Goal: Information Seeking & Learning: Learn about a topic

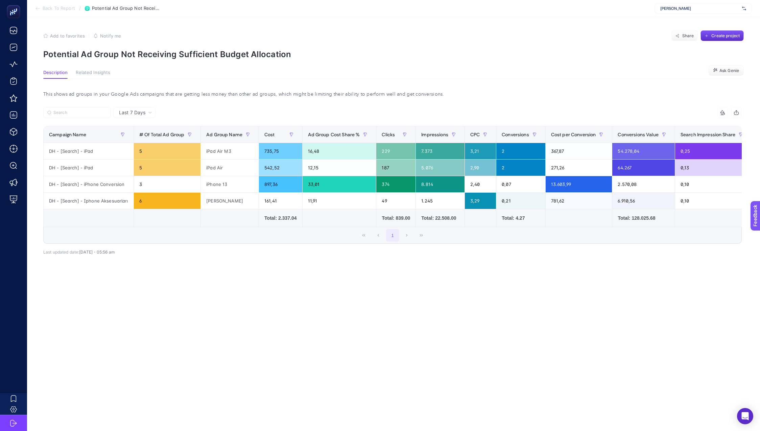
click at [68, 6] on span "Back To Report" at bounding box center [59, 8] width 32 height 5
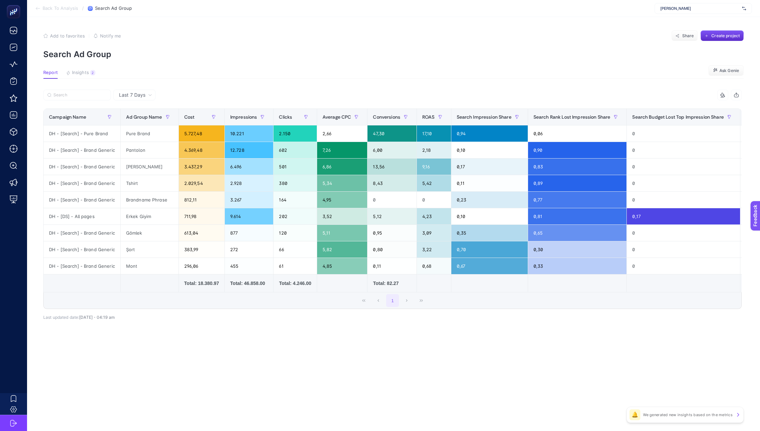
click at [692, 4] on div "Lee Cooper" at bounding box center [702, 8] width 97 height 11
type input "tr"
click at [672, 23] on div "Troy" at bounding box center [703, 22] width 97 height 11
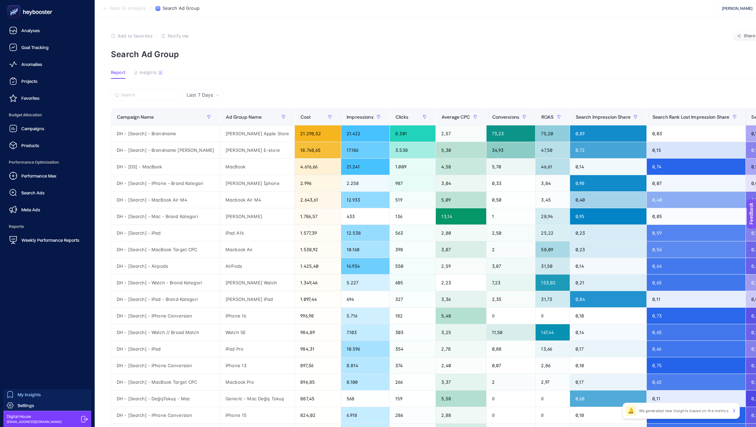
click at [30, 394] on span "My Insights" at bounding box center [29, 394] width 23 height 5
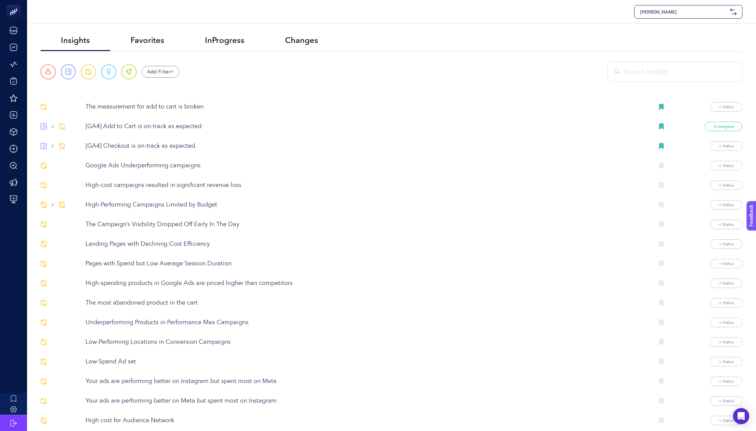
click at [130, 201] on p "High-Performing Campaigns Limited by Budget" at bounding box center [367, 204] width 563 height 9
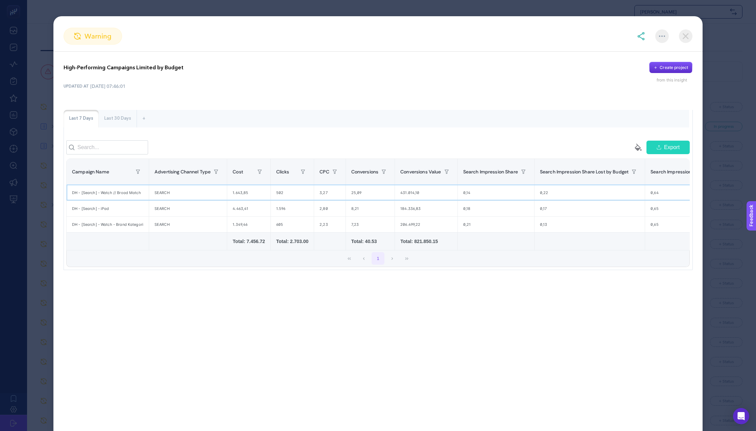
click at [129, 195] on div "DH - [Search] - Watch // Broad Match" at bounding box center [108, 193] width 82 height 16
click at [127, 206] on div "DH - [Search] - iPad" at bounding box center [108, 209] width 82 height 16
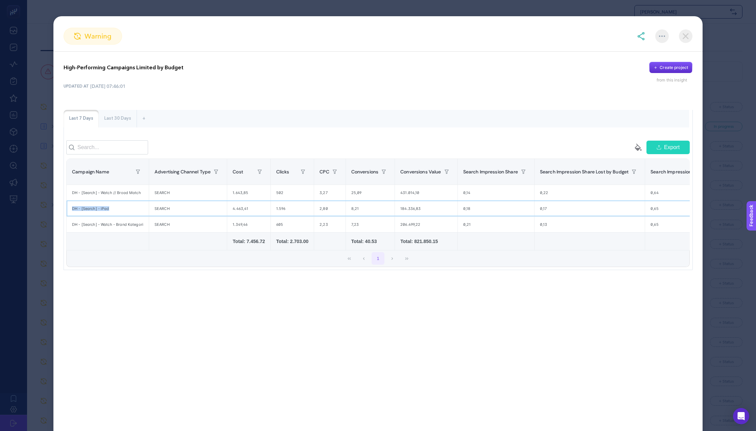
click at [127, 206] on div "DH - [Search] - iPad" at bounding box center [108, 209] width 82 height 16
click at [686, 33] on img at bounding box center [686, 36] width 14 height 14
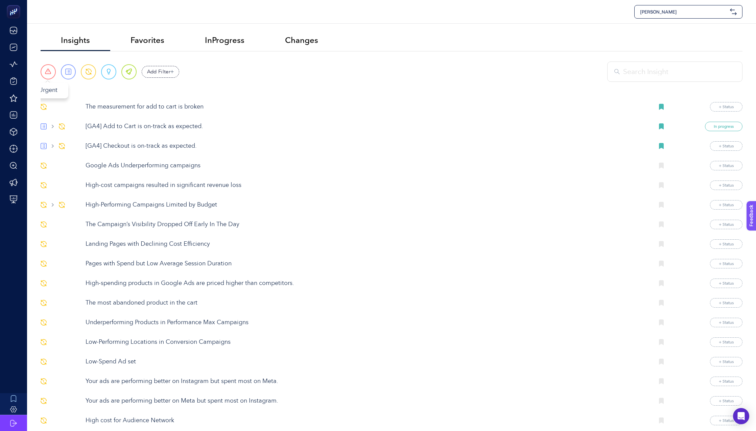
click at [51, 67] on div "Urgent" at bounding box center [48, 71] width 15 height 15
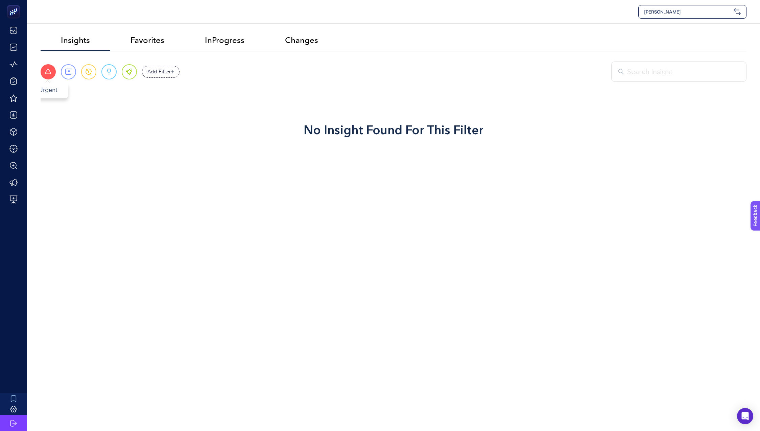
click at [51, 71] on div "Urgent" at bounding box center [48, 71] width 15 height 15
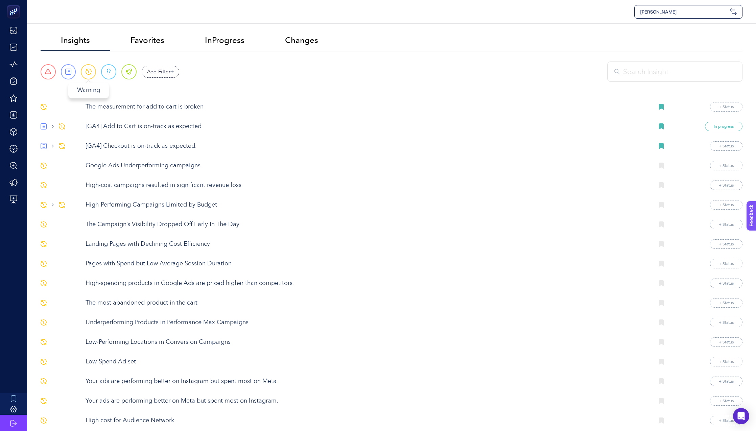
click at [86, 71] on span at bounding box center [89, 72] width 6 height 6
click at [110, 147] on p "[GA4] Checkout is on-track as expected." at bounding box center [367, 146] width 563 height 9
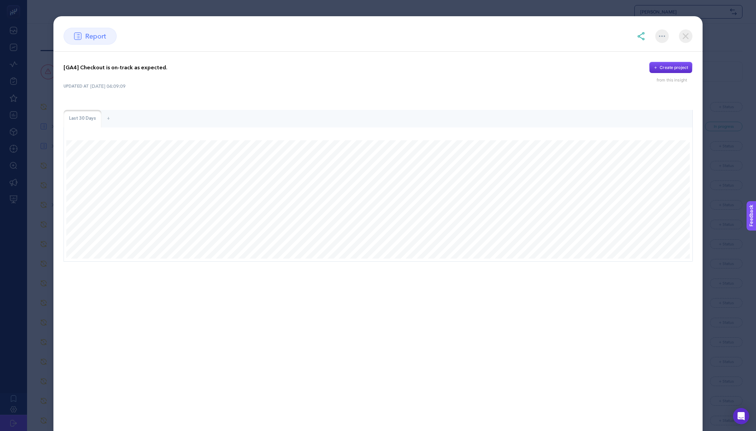
click at [44, 138] on section "report [GA4] Checkout is on-track as expected. Create project from this insight…" at bounding box center [378, 215] width 756 height 431
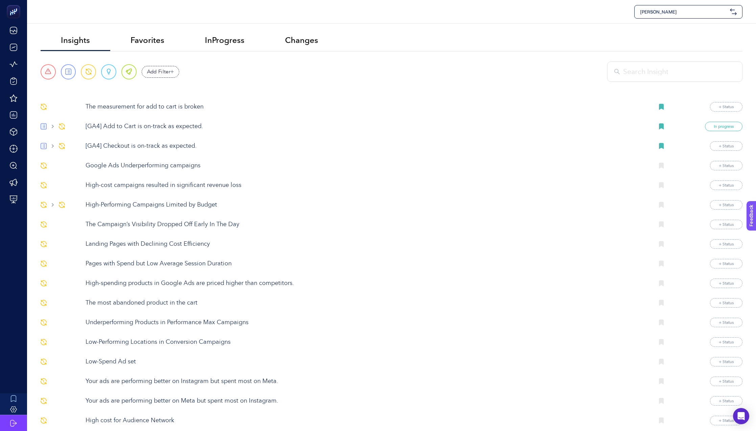
scroll to position [7, 0]
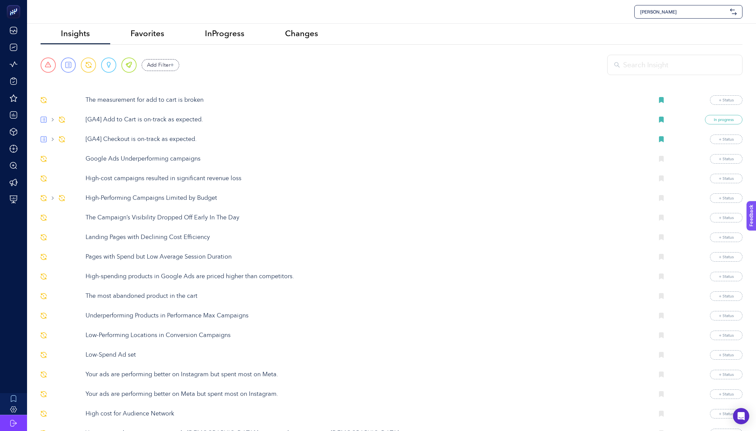
click at [123, 178] on p "High-cost campaigns resulted in significant revenue loss" at bounding box center [367, 178] width 563 height 9
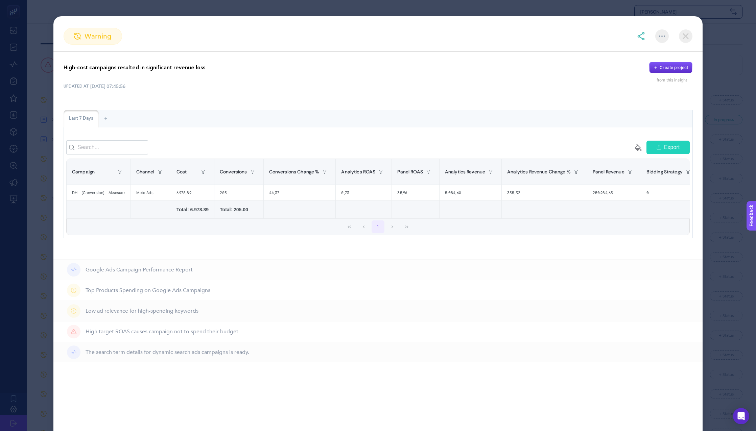
click at [56, 167] on div "High-cost campaigns resulted in significant revenue loss Create project from th…" at bounding box center [377, 150] width 649 height 197
click at [34, 166] on section "warning High-cost campaigns resulted in significant revenue loss Create project…" at bounding box center [378, 215] width 756 height 431
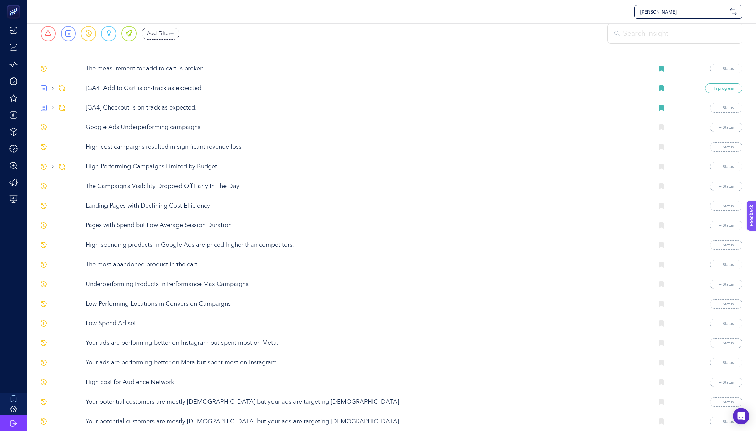
scroll to position [45, 0]
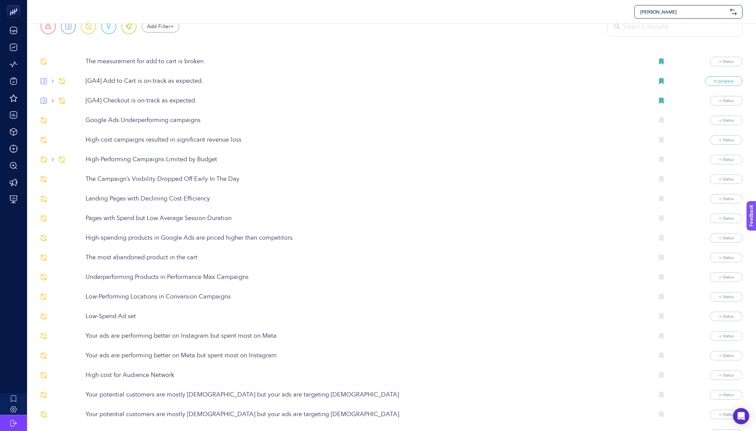
click at [122, 178] on p "The Campaign’s Visibility Dropped Off Early In The Day" at bounding box center [367, 179] width 563 height 9
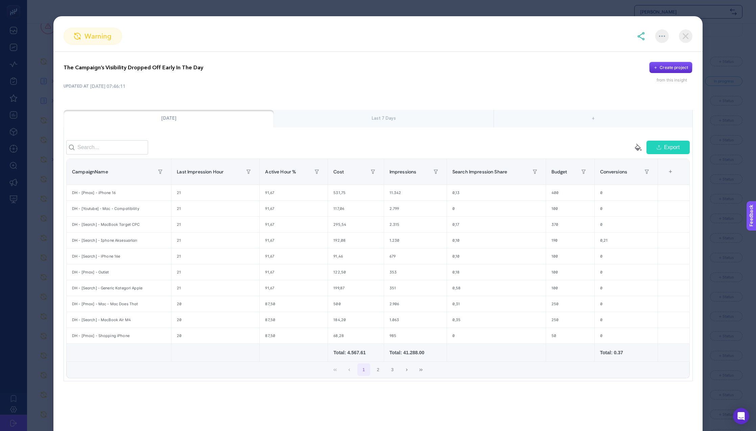
scroll to position [52, 0]
click at [271, 198] on div "91,67" at bounding box center [294, 193] width 68 height 16
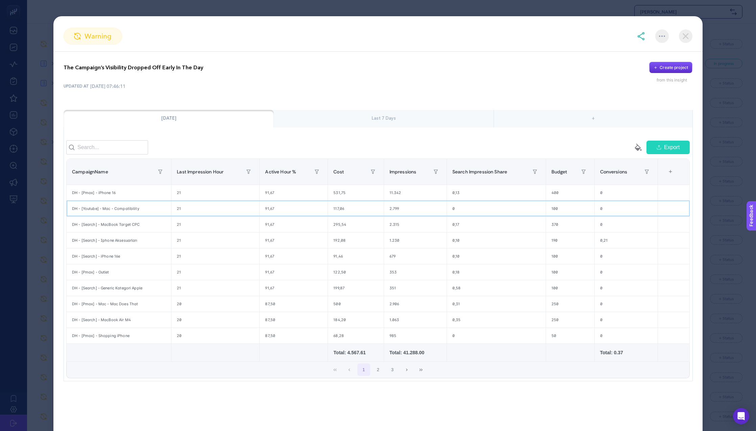
click at [195, 209] on div "21" at bounding box center [215, 209] width 88 height 16
click at [192, 198] on div "21" at bounding box center [215, 193] width 88 height 16
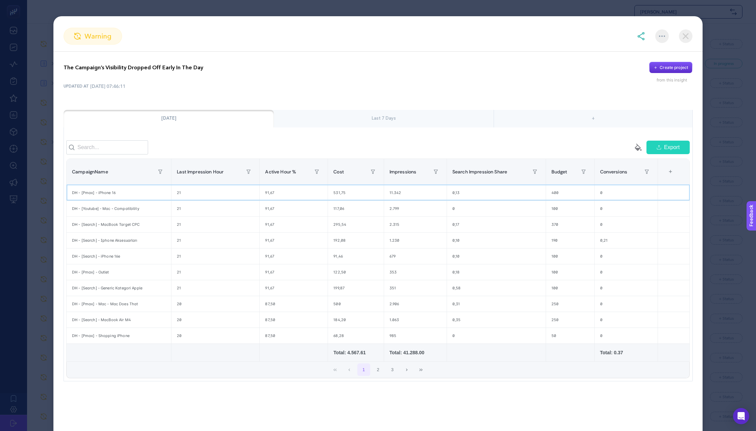
click at [192, 198] on div "21" at bounding box center [215, 193] width 88 height 16
click at [37, 138] on section "warning The Campaign’s Visibility Dropped Off Early In The Day Create project f…" at bounding box center [378, 215] width 756 height 431
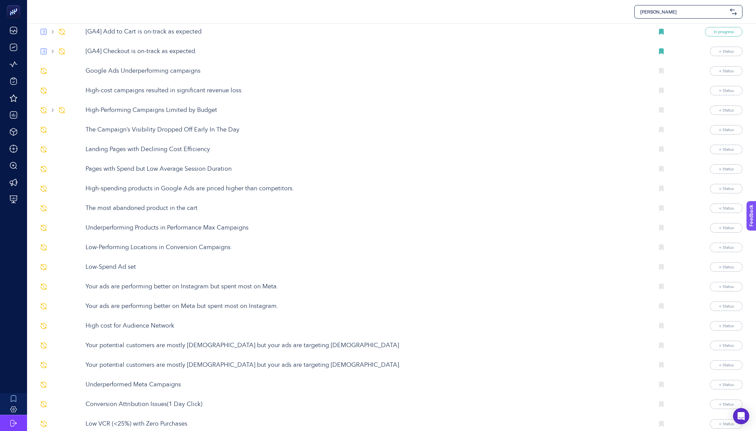
scroll to position [119, 0]
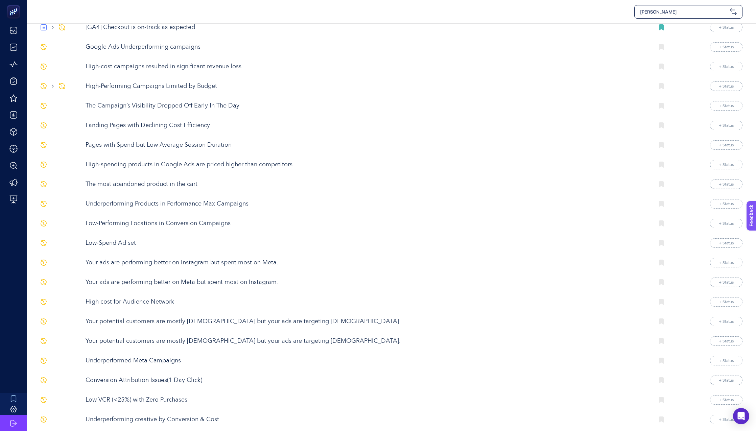
click at [169, 226] on p "Low-Performing Locations in Conversion Campaigns" at bounding box center [367, 223] width 563 height 9
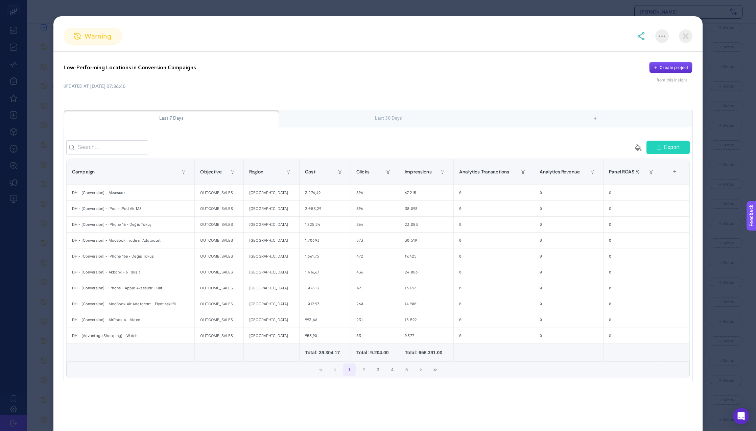
scroll to position [122, 0]
click at [687, 33] on img at bounding box center [686, 36] width 14 height 14
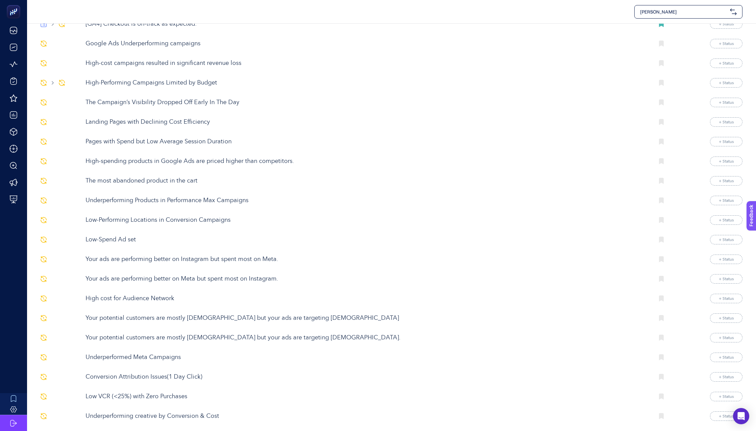
scroll to position [129, 0]
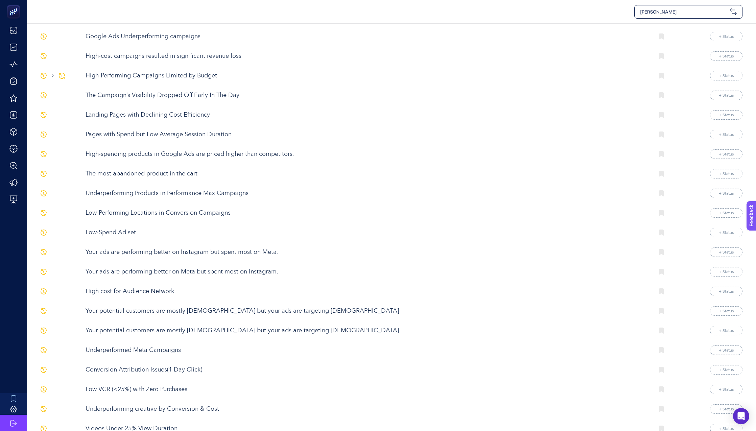
click at [123, 230] on p "Low-Spend Ad set" at bounding box center [367, 232] width 563 height 9
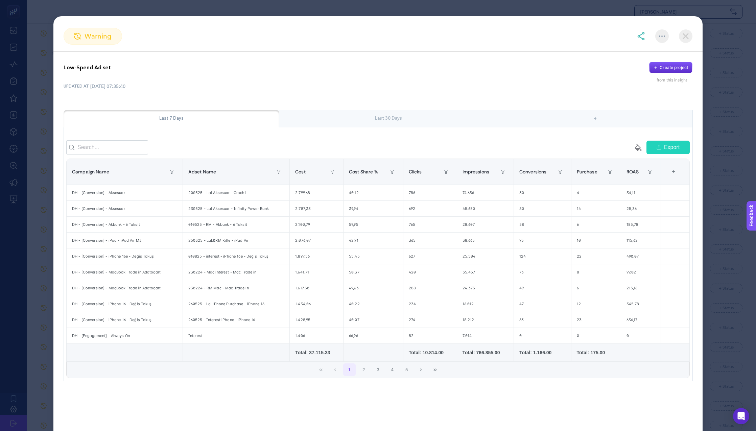
scroll to position [208, 0]
click at [113, 256] on div "DH - [Conversion] - iPhone 16e - Değiş Tokuş" at bounding box center [125, 256] width 116 height 16
click at [21, 195] on section "warning Low-Spend Ad set Create project from this insight UPDATED AT 12.08.2025…" at bounding box center [378, 215] width 756 height 431
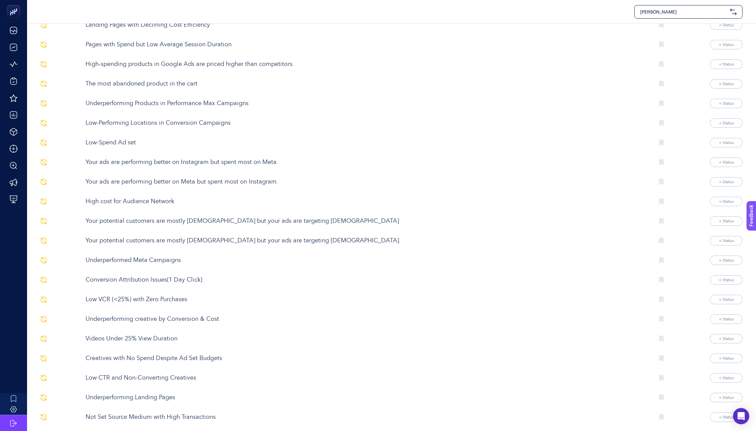
scroll to position [238, 0]
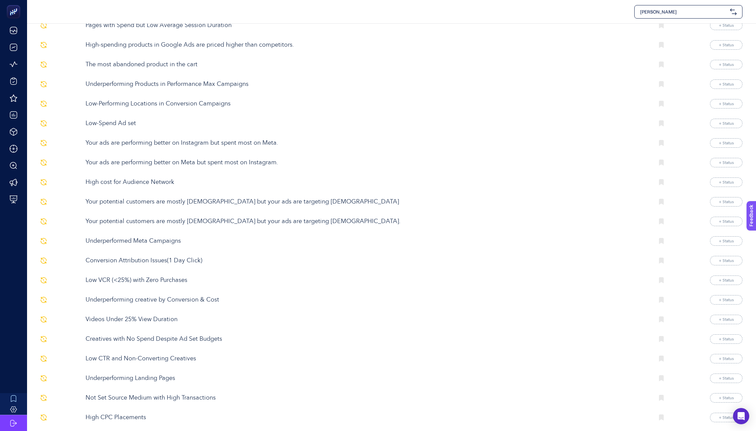
click at [153, 256] on div "Conversion Attribution Issues(1 Day Click) + Status" at bounding box center [392, 260] width 702 height 9
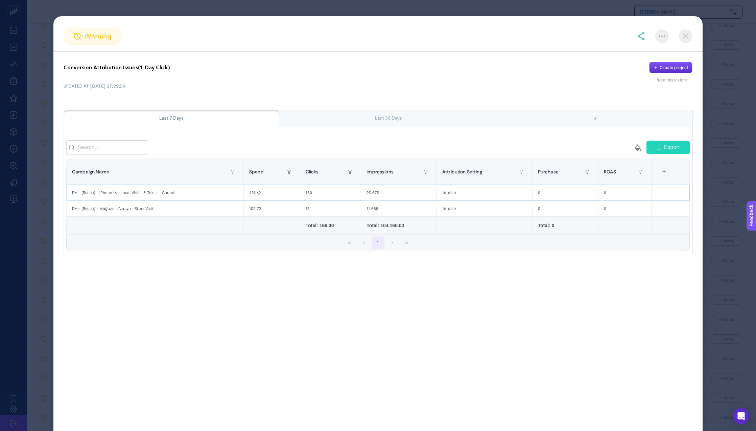
click at [95, 198] on div "DH - [Reach] - iPhone 16 - Local Visit - 3 Taksit - Garanti" at bounding box center [155, 193] width 177 height 16
drag, startPoint x: 95, startPoint y: 198, endPoint x: 97, endPoint y: 221, distance: 23.4
click at [97, 221] on table "Campaign Name Spend Clicks Impressions Attribution Setting Purchase ROAS 7 item…" at bounding box center [377, 197] width 623 height 76
click at [37, 214] on section "warning Conversion Attribution Issues(1 Day Click) Create project from this ins…" at bounding box center [378, 215] width 756 height 431
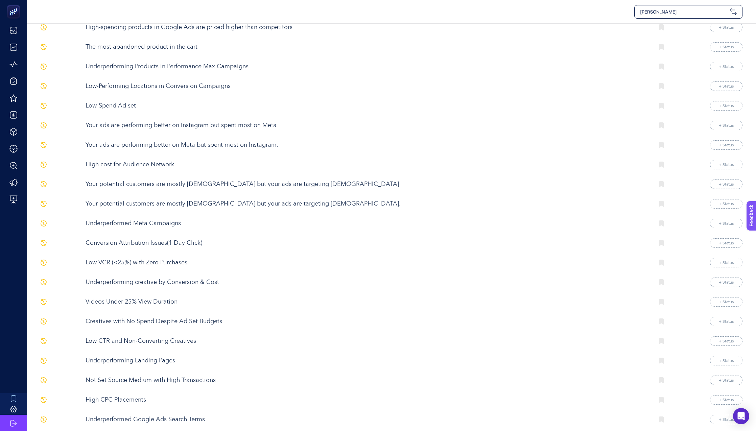
scroll to position [260, 0]
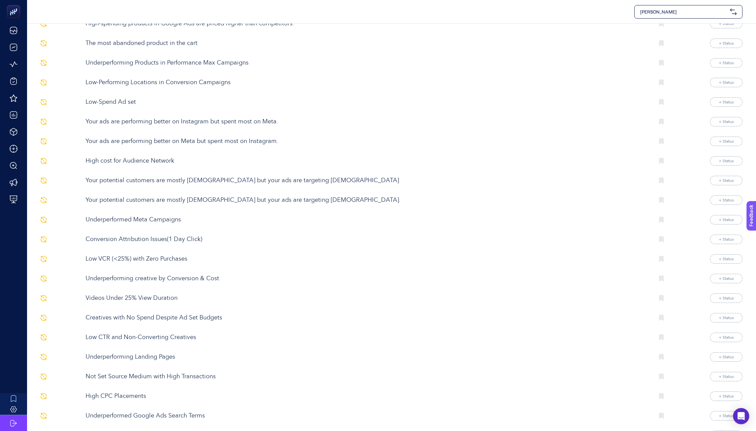
click at [113, 276] on p "Underperforming creative by Conversion & Cost" at bounding box center [367, 278] width 563 height 9
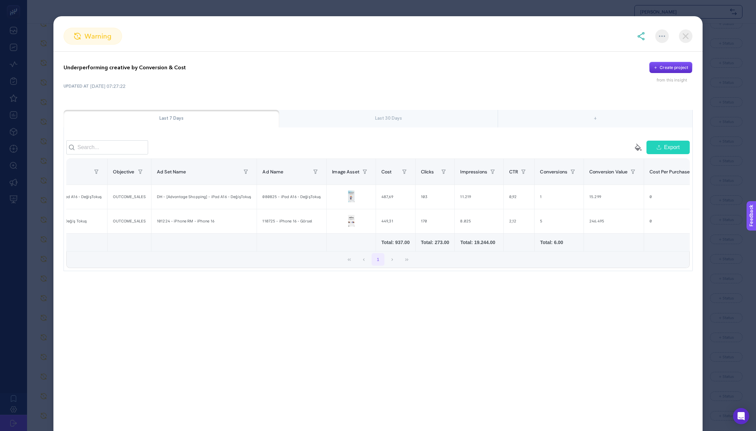
scroll to position [0, 106]
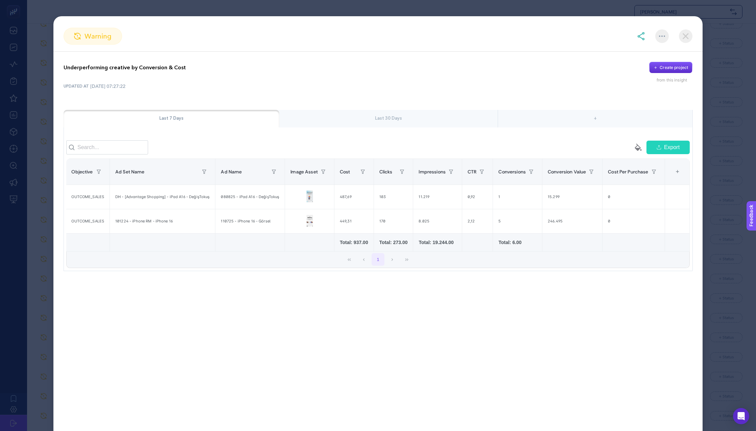
click at [36, 222] on section "warning Underperforming creative by Conversion & Cost Create project from this …" at bounding box center [378, 215] width 756 height 431
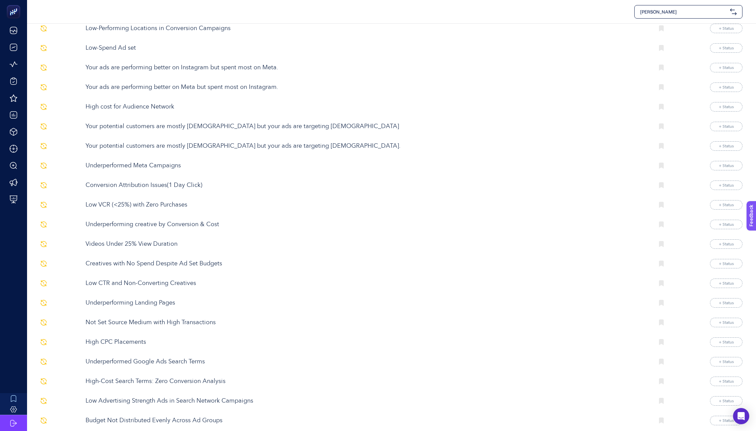
scroll to position [320, 0]
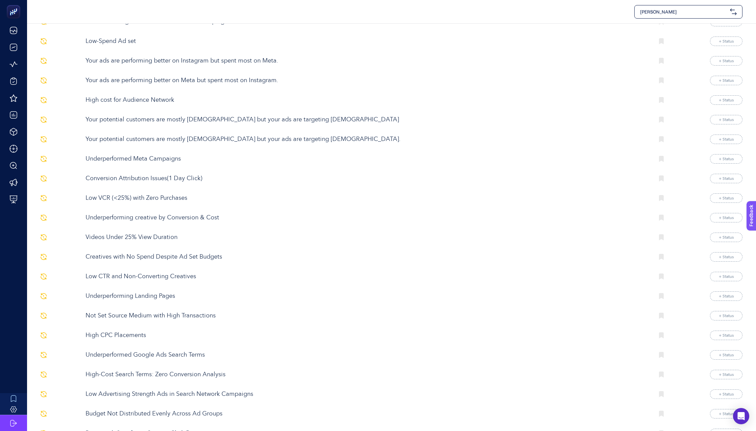
click at [135, 257] on p "Creatives with No Spend Despite Ad Set Budgets" at bounding box center [367, 256] width 563 height 9
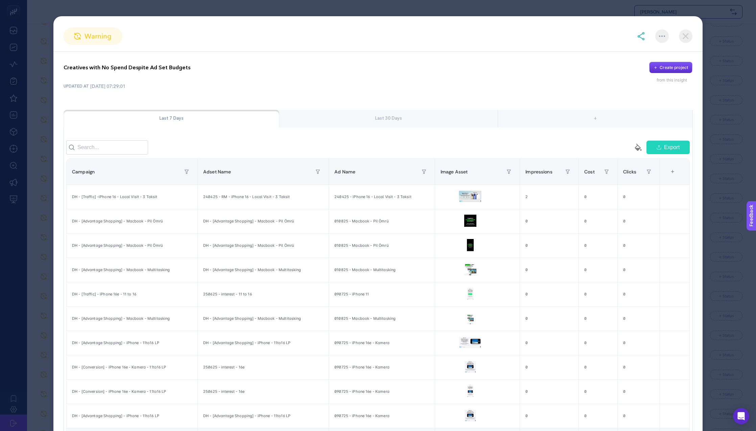
click at [25, 234] on section "warning Creatives with No Spend Despite Ad Set Budgets Create project from this…" at bounding box center [378, 215] width 756 height 431
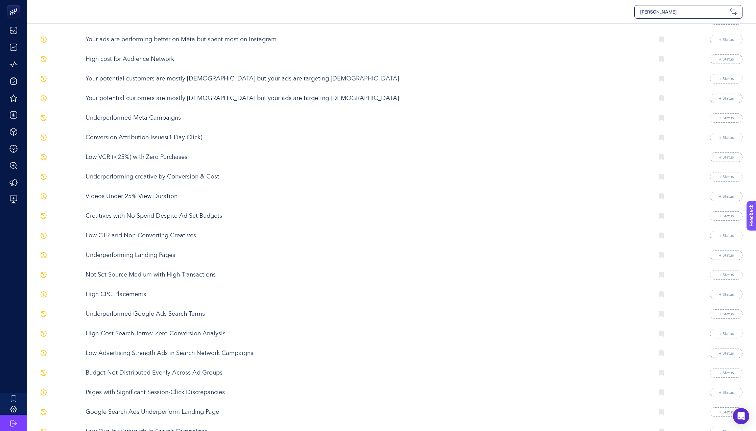
scroll to position [365, 0]
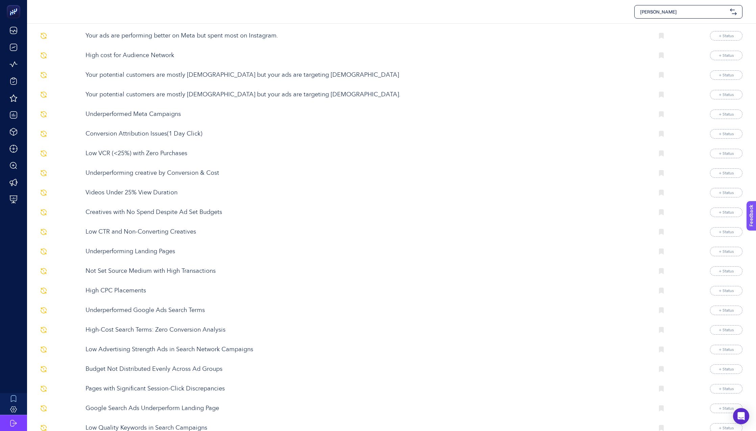
click at [143, 252] on p "Underperforming Landing Pages" at bounding box center [367, 251] width 563 height 9
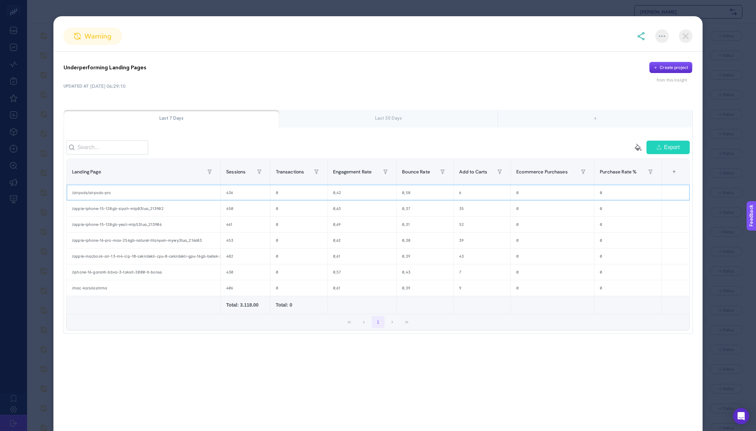
click at [89, 194] on div "/airpods/airpods-pro" at bounding box center [144, 193] width 154 height 16
click at [88, 194] on div "/airpods/airpods-pro" at bounding box center [144, 193] width 154 height 16
click at [90, 216] on div "/apple-iphone-15-128gb-siyah-mtp03tua_213902" at bounding box center [144, 209] width 154 height 16
click at [41, 220] on section "warning Underperforming Landing Pages Create project from this insight UPDATED …" at bounding box center [378, 215] width 756 height 431
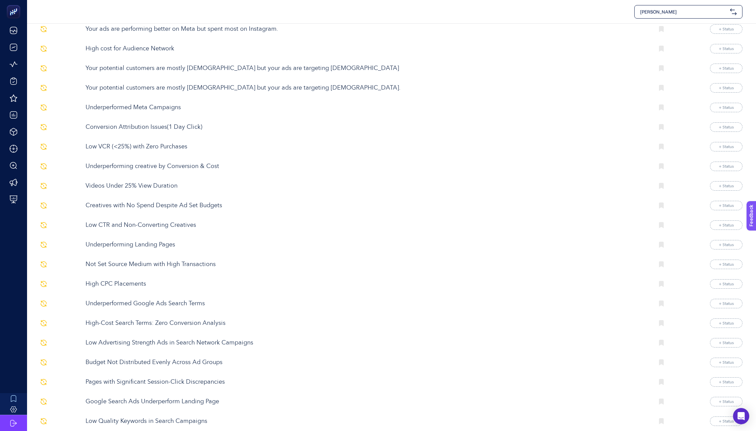
scroll to position [369, 0]
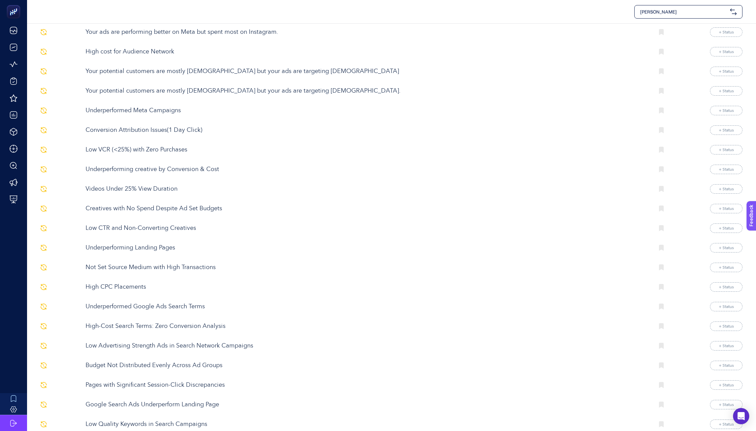
click at [124, 283] on p "High CPC Placements" at bounding box center [367, 287] width 563 height 9
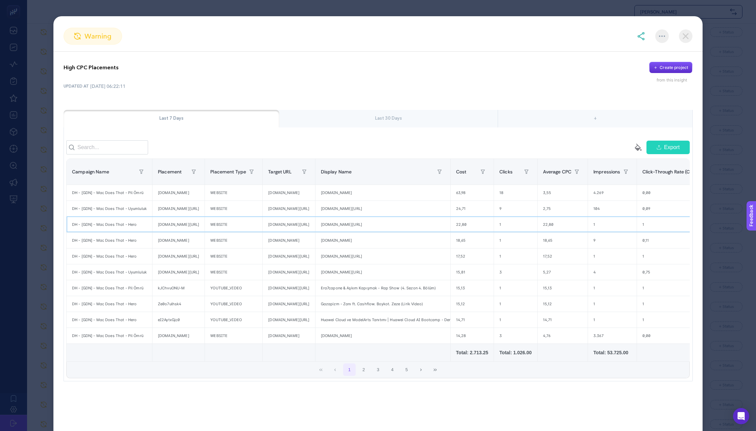
click at [179, 225] on div "samsony.net/en/firmwares/samsung/SM-A055F/download/5392" at bounding box center [178, 225] width 52 height 16
click at [40, 253] on section "warning High CPC Placements Create project from this insight UPDATED AT 12.08.2…" at bounding box center [378, 215] width 756 height 431
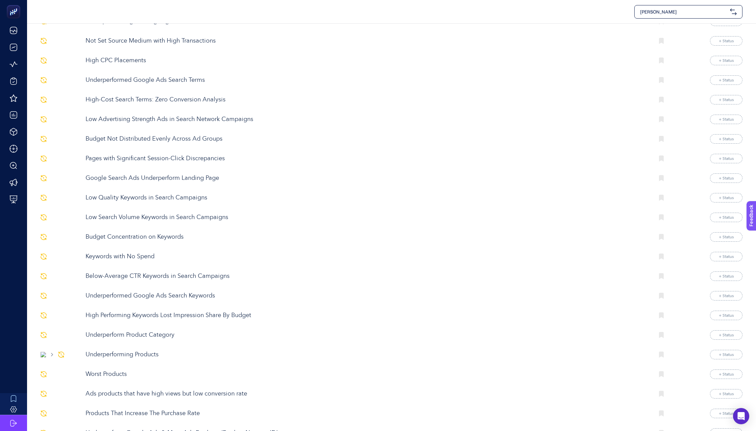
scroll to position [610, 0]
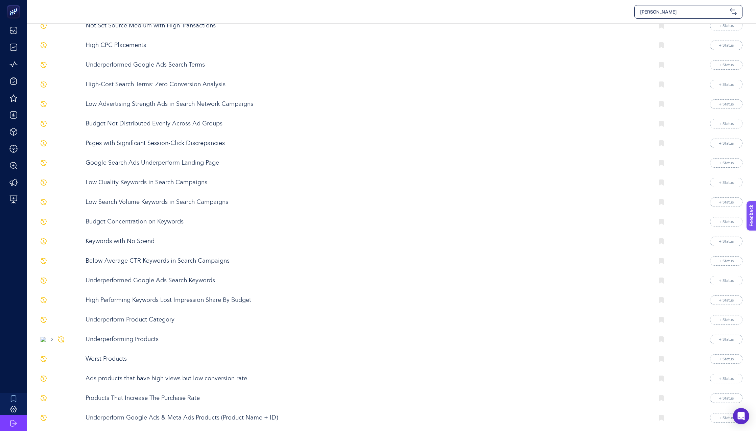
click at [136, 337] on p "Underperforming Products" at bounding box center [367, 339] width 563 height 9
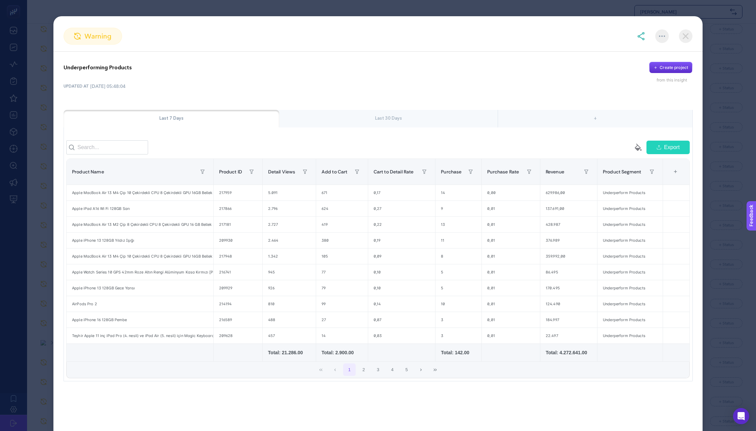
scroll to position [604, 0]
click at [30, 269] on section "warning Underperforming Products Create project from this insight UPDATED AT 12…" at bounding box center [378, 215] width 756 height 431
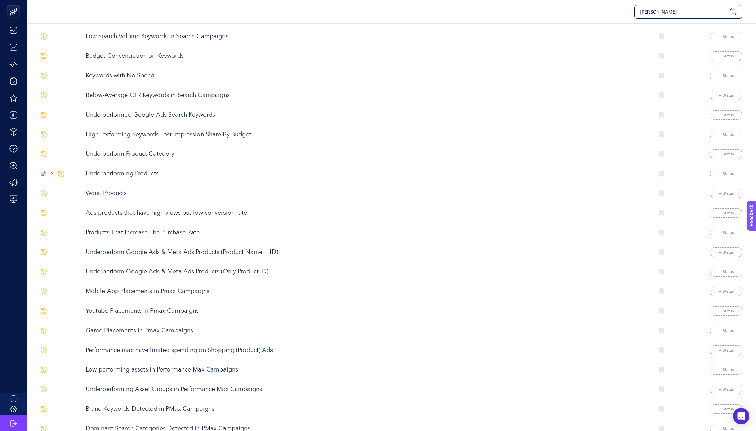
scroll to position [797, 0]
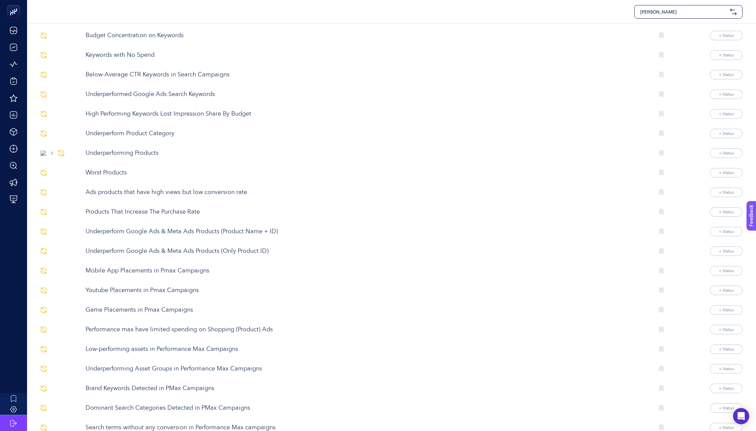
click at [107, 271] on p "Mobile App Placements in Pmax Campaigns" at bounding box center [367, 270] width 563 height 9
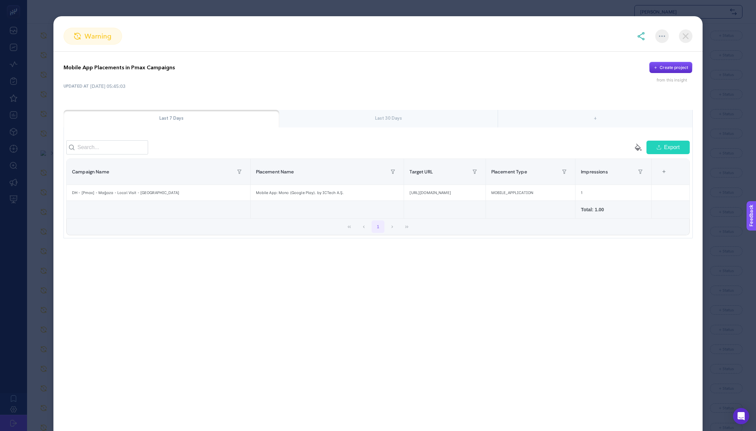
click at [38, 270] on section "warning Mobile App Placements in Pmax Campaigns Create project from this insigh…" at bounding box center [378, 215] width 756 height 431
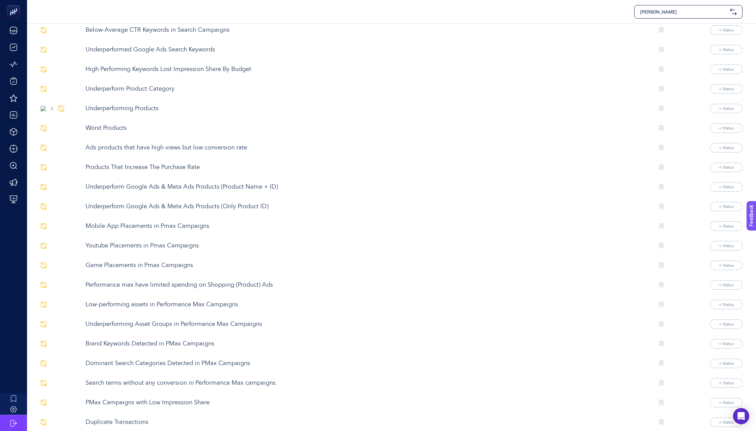
scroll to position [913, 0]
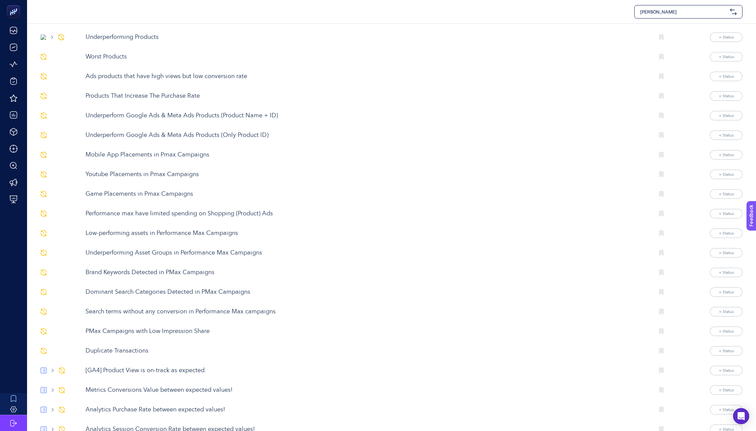
click at [109, 230] on p "Low-performing assets in Performance Max Campaigns" at bounding box center [367, 233] width 563 height 9
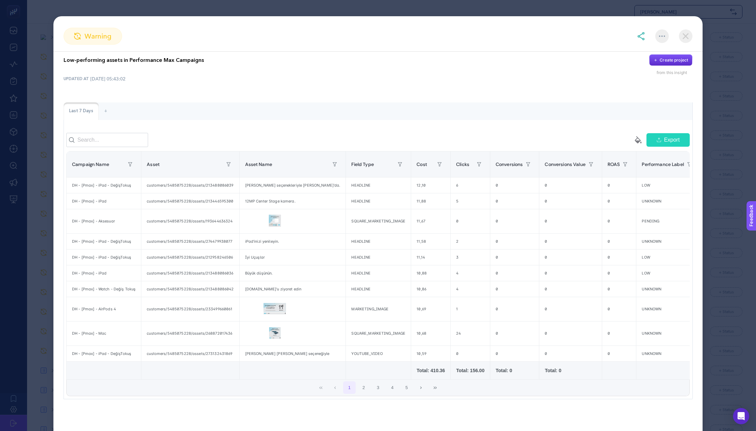
scroll to position [13, 0]
click at [55, 255] on div "Low-performing assets in Performance Max Campaigns Create project from this ins…" at bounding box center [377, 226] width 649 height 365
click at [33, 254] on section "warning Low-performing assets in Performance Max Campaigns Create project from …" at bounding box center [378, 215] width 756 height 431
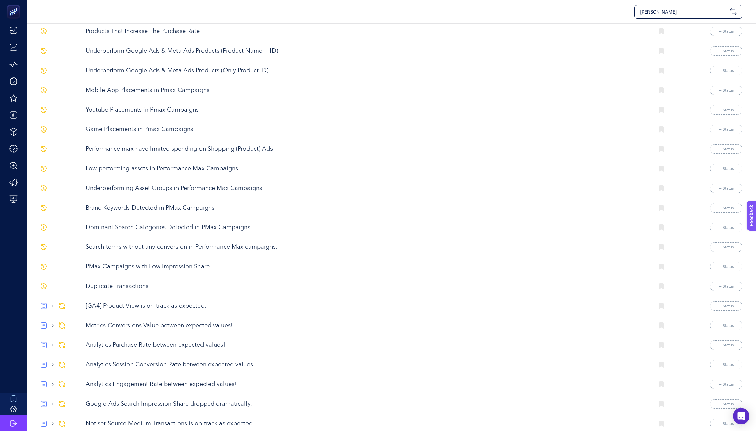
scroll to position [981, 0]
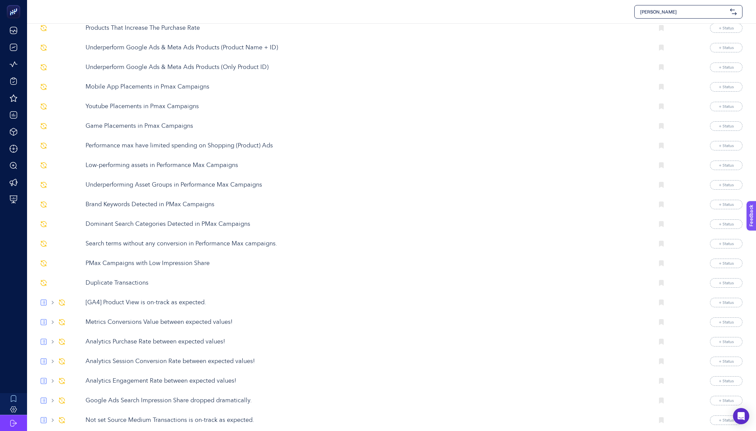
click at [121, 282] on p "Duplicate Transactions" at bounding box center [367, 283] width 563 height 9
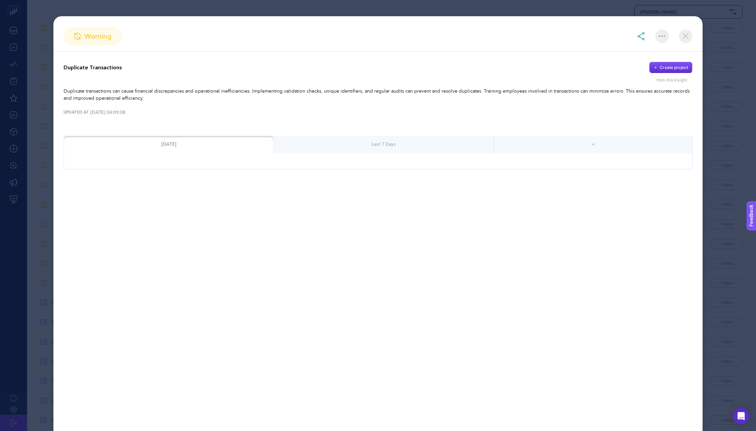
click at [26, 264] on section "warning Duplicate Transactions Create project from this insight Duplicate trans…" at bounding box center [378, 215] width 756 height 431
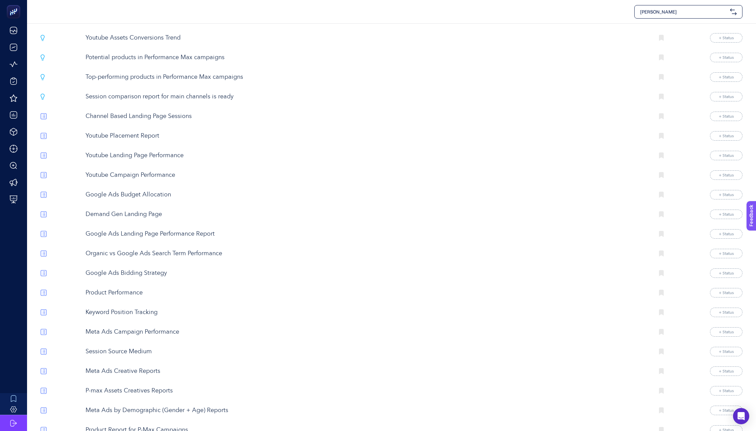
scroll to position [1978, 0]
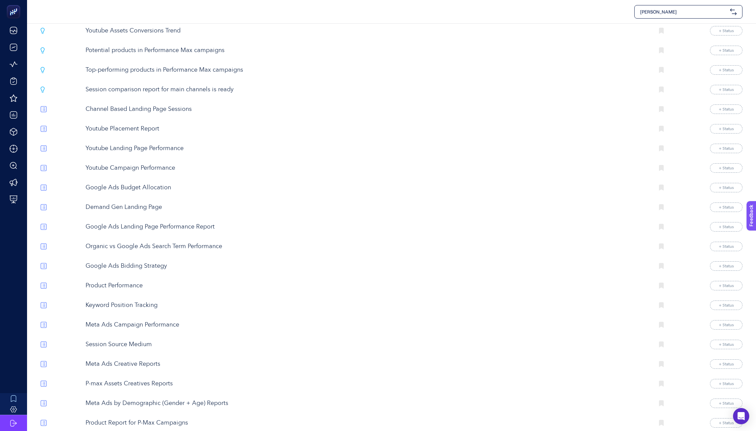
click at [125, 342] on p "Session Source Medium" at bounding box center [367, 344] width 563 height 9
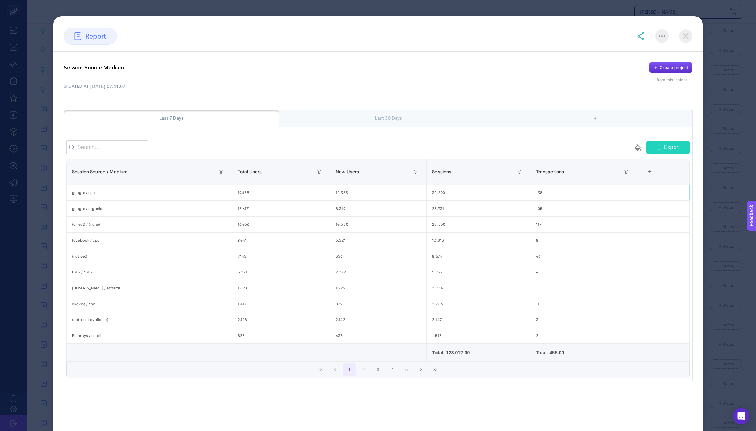
click at [225, 193] on div "google / cpc" at bounding box center [149, 193] width 165 height 16
click at [167, 210] on div "google / organic" at bounding box center [149, 209] width 165 height 16
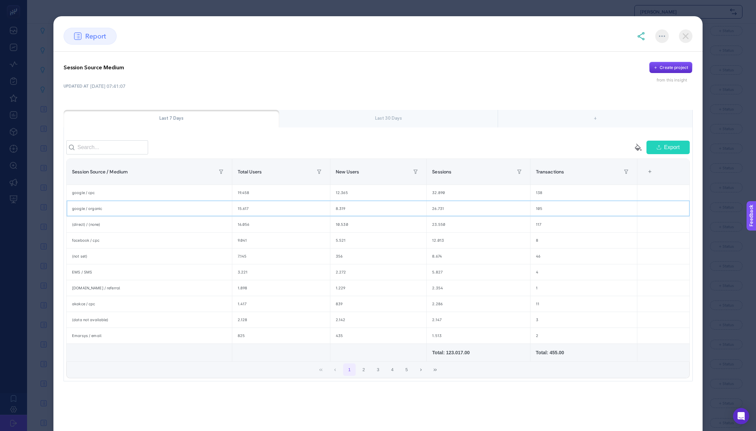
click at [246, 213] on div "15.617" at bounding box center [281, 209] width 98 height 16
drag, startPoint x: 246, startPoint y: 213, endPoint x: 294, endPoint y: 213, distance: 48.7
click at [246, 213] on div "15.617" at bounding box center [281, 209] width 98 height 16
click at [324, 213] on div "15.617" at bounding box center [281, 209] width 98 height 16
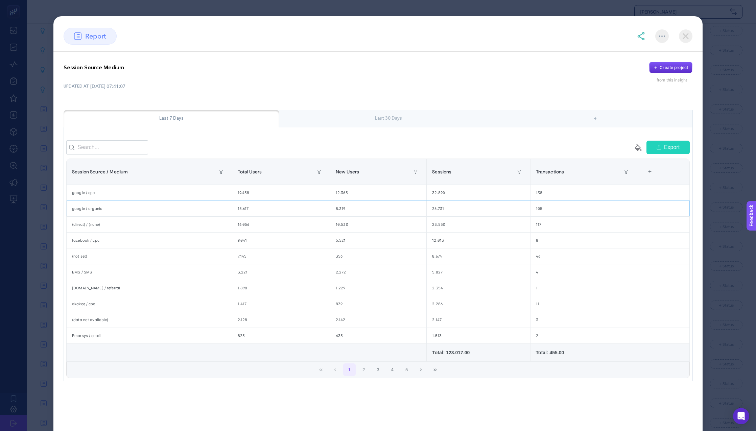
click at [324, 213] on div "15.617" at bounding box center [281, 209] width 98 height 16
click at [169, 232] on div "(direct) / (none)" at bounding box center [149, 225] width 165 height 16
click at [173, 245] on div "facebook / cpc" at bounding box center [149, 241] width 165 height 16
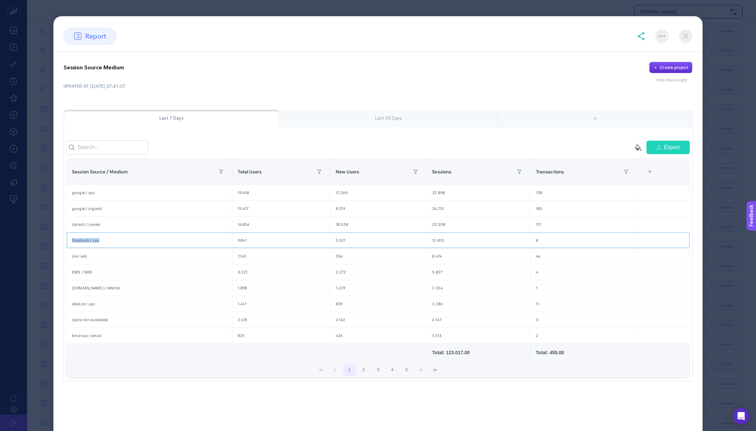
click at [173, 245] on div "facebook / cpc" at bounding box center [149, 241] width 165 height 16
click at [153, 257] on div "(not set)" at bounding box center [149, 256] width 165 height 16
click at [152, 286] on div "l.instagram.com / referral" at bounding box center [149, 288] width 165 height 16
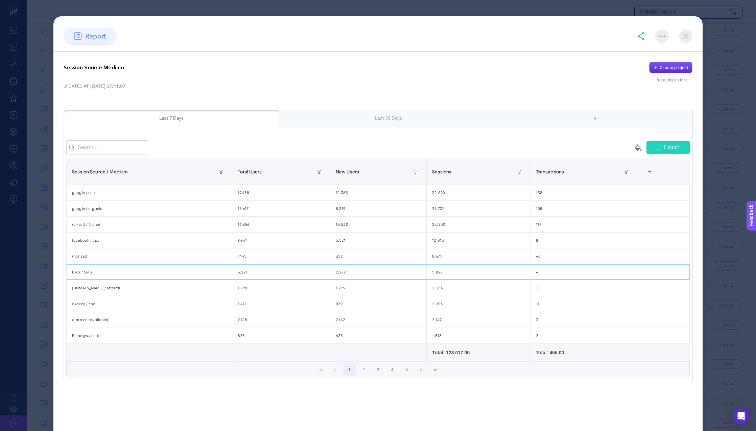
click at [187, 276] on div "EMS / SMS" at bounding box center [149, 272] width 165 height 16
drag, startPoint x: 188, startPoint y: 276, endPoint x: 290, endPoint y: 285, distance: 102.9
click at [303, 278] on tr "EMS / SMS 3.221 2.272 5.827 4" at bounding box center [378, 272] width 623 height 16
click at [238, 306] on div "1.417" at bounding box center [281, 304] width 98 height 16
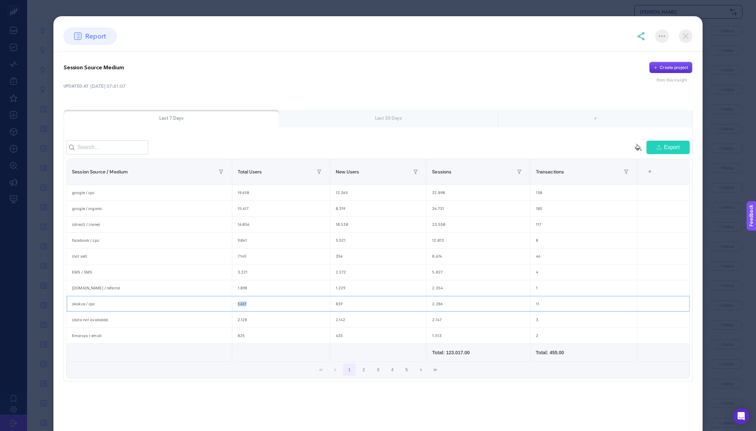
click at [238, 306] on div "1.417" at bounding box center [281, 304] width 98 height 16
click at [171, 352] on td at bounding box center [150, 352] width 166 height 18
